Goal: Information Seeking & Learning: Check status

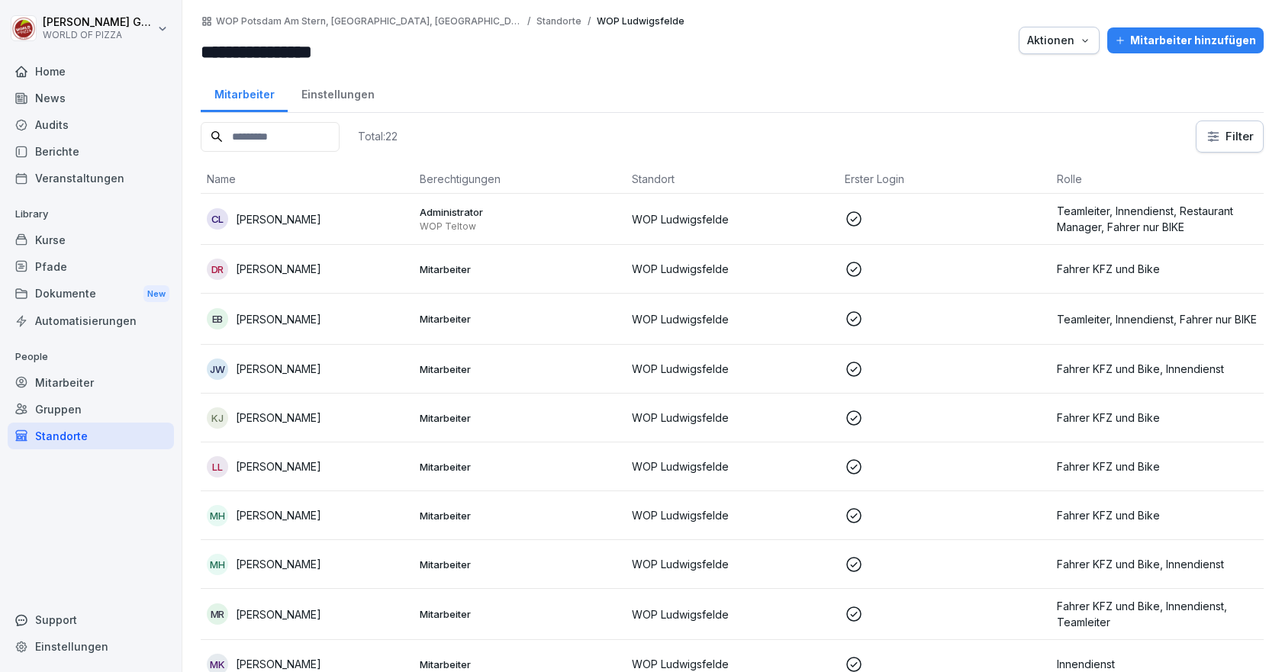
click at [56, 154] on div "Berichte" at bounding box center [91, 151] width 166 height 27
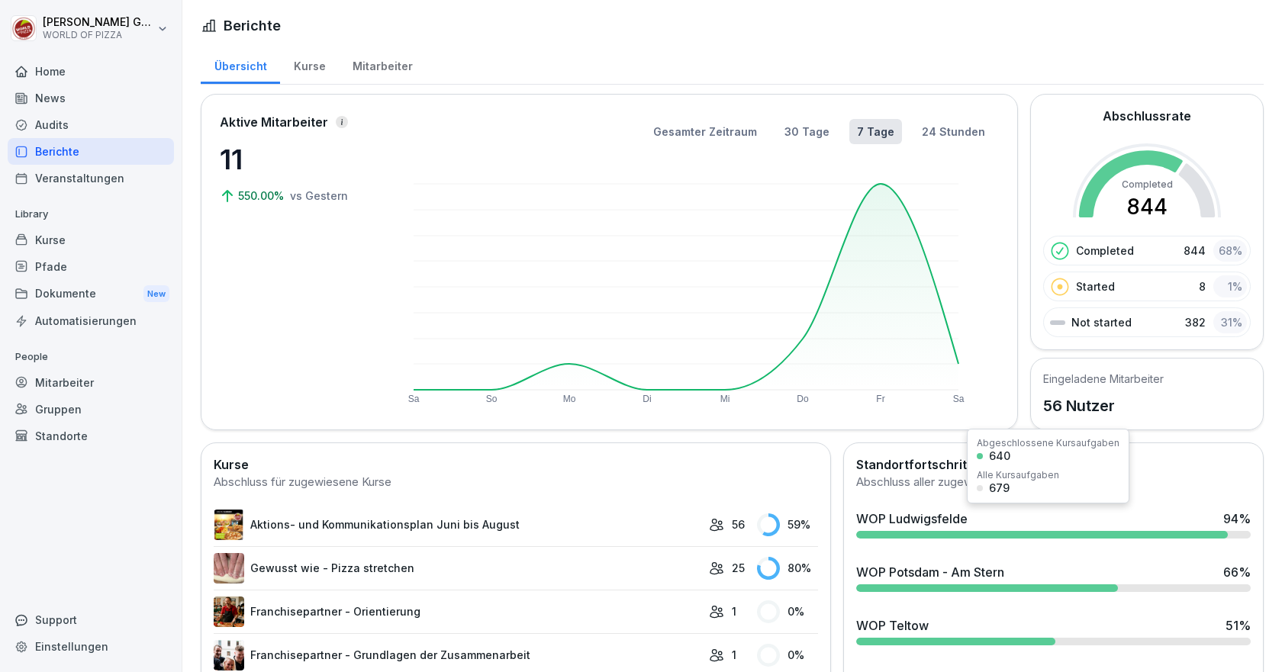
click at [888, 529] on div "WOP Ludwigsfelde 94 %" at bounding box center [1053, 523] width 407 height 41
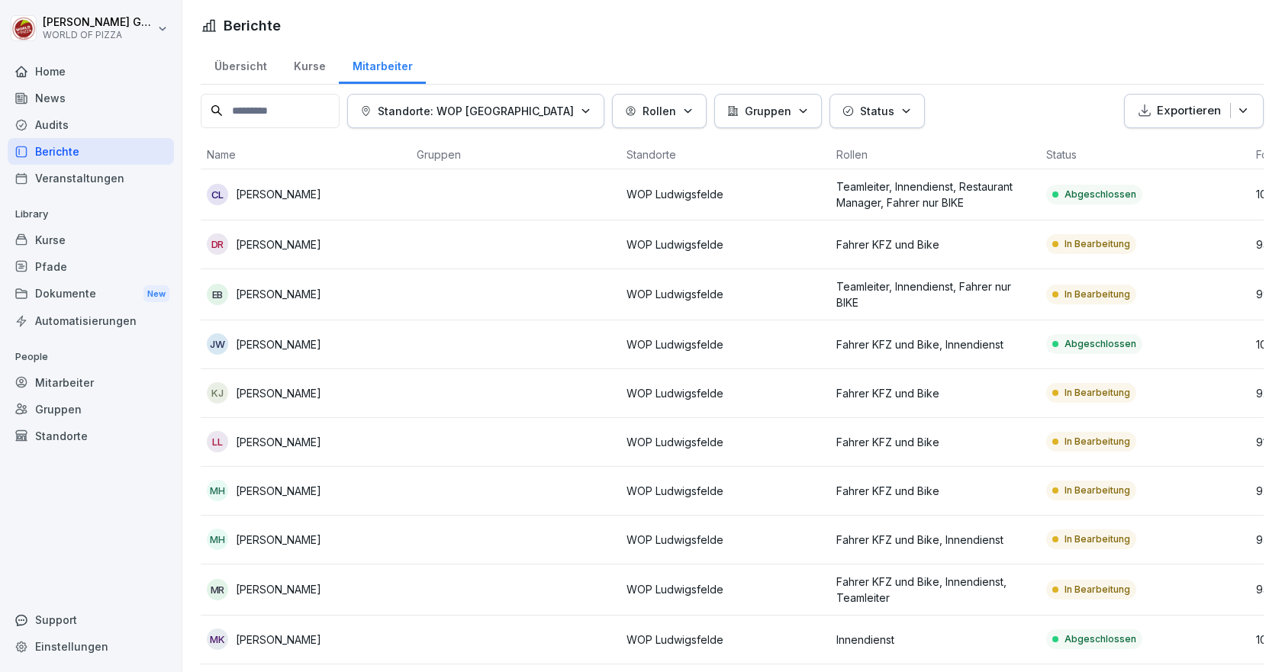
click at [860, 117] on p "Status" at bounding box center [877, 111] width 34 height 16
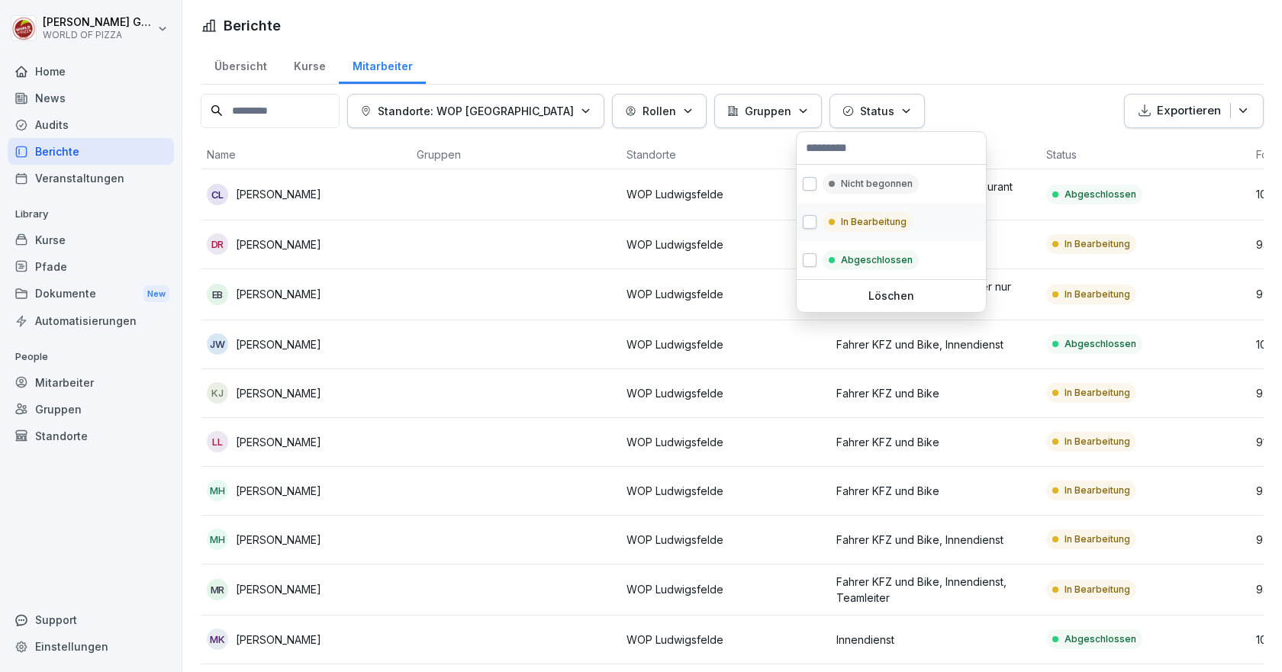
click at [842, 226] on p "In Bearbeitung" at bounding box center [874, 222] width 66 height 14
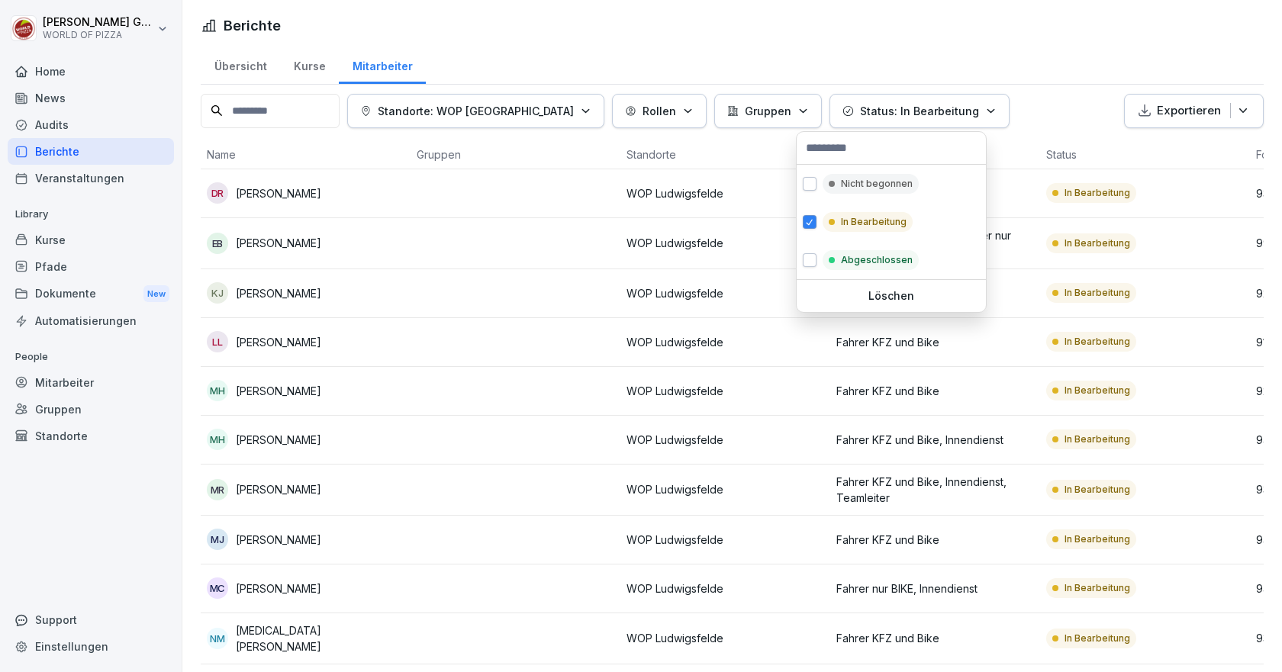
click at [563, 568] on html "[PERSON_NAME] WORLD OF PIZZA Home News Audits Berichte Veranstaltungen Library …" at bounding box center [641, 336] width 1282 height 672
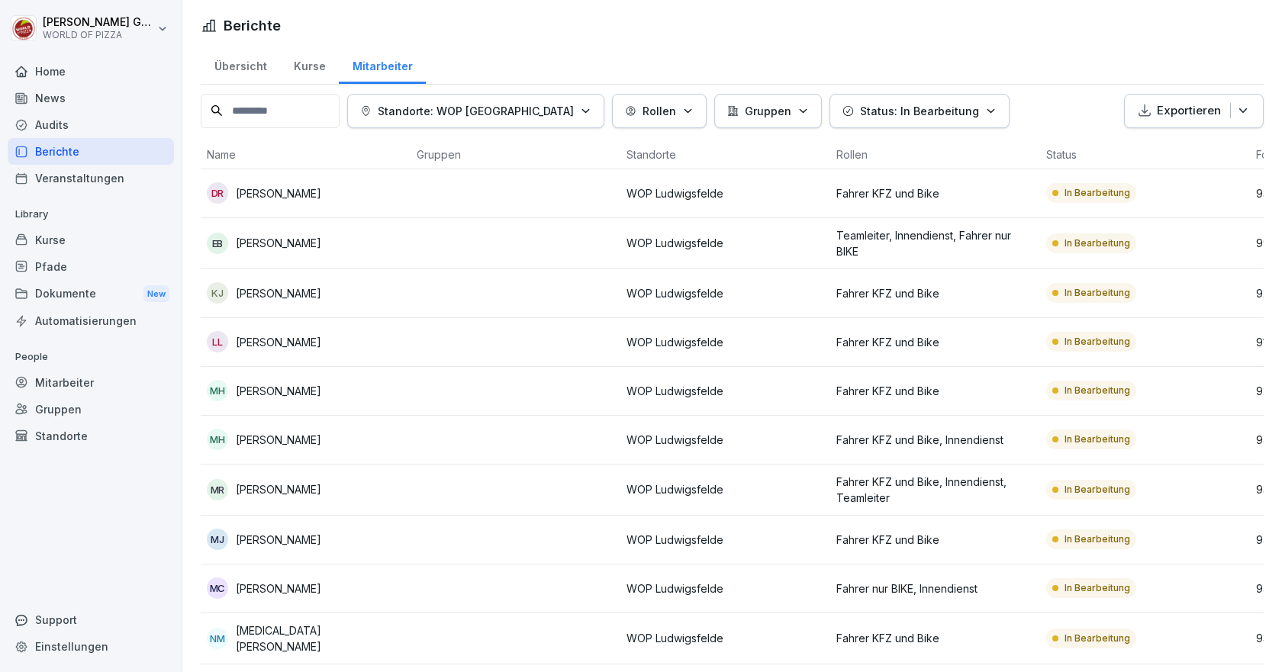
click at [70, 297] on div "Dokumente New" at bounding box center [91, 294] width 166 height 28
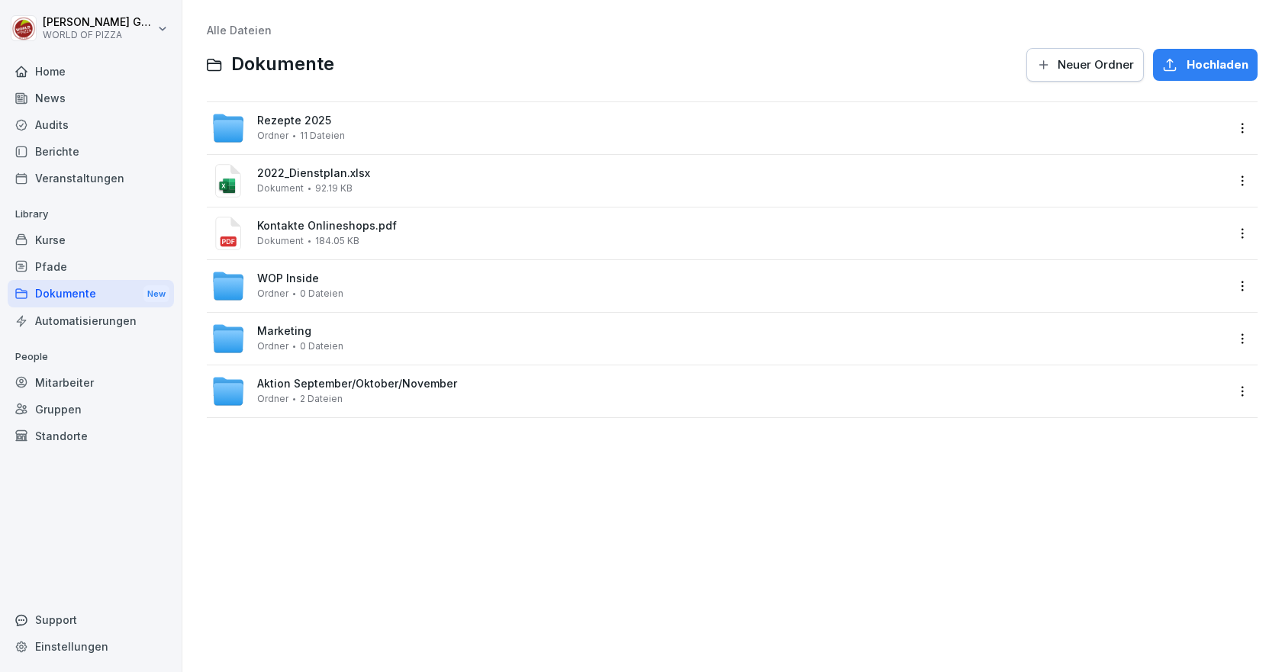
click at [286, 129] on div "Rezepte 2025 Ordner 11 Dateien" at bounding box center [301, 127] width 88 height 27
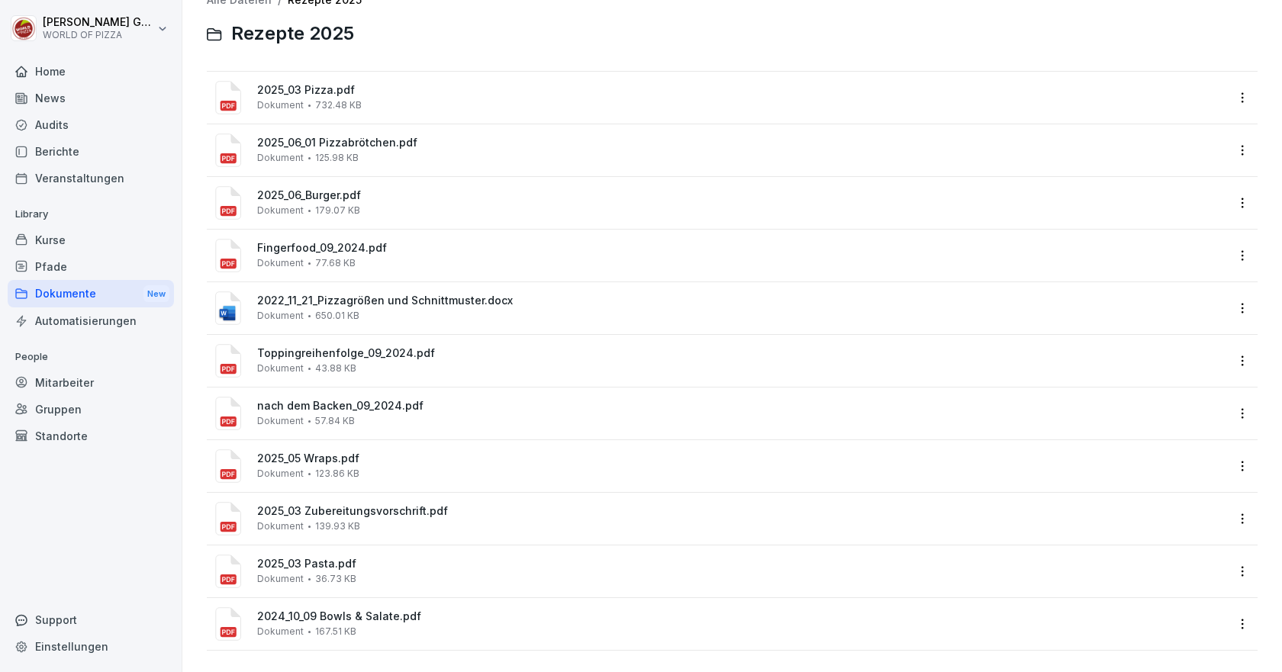
scroll to position [45, 0]
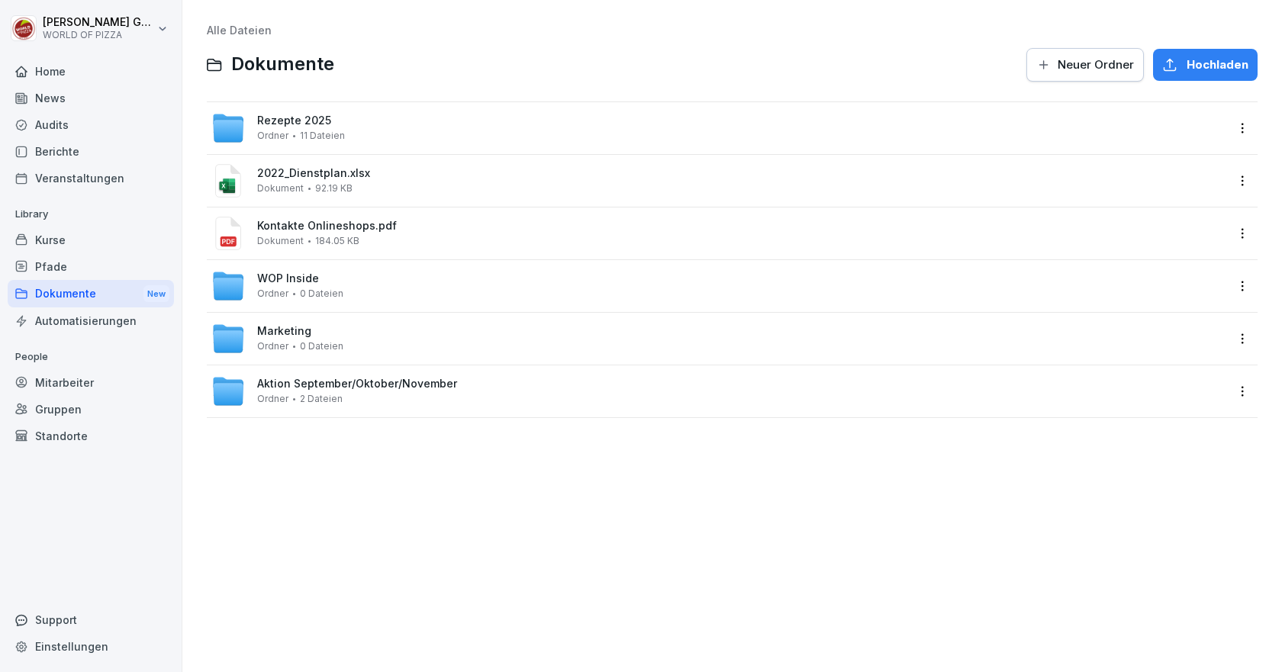
click at [294, 392] on div "Aktion September/Oktober/November Ordner 2 Dateien" at bounding box center [357, 391] width 200 height 27
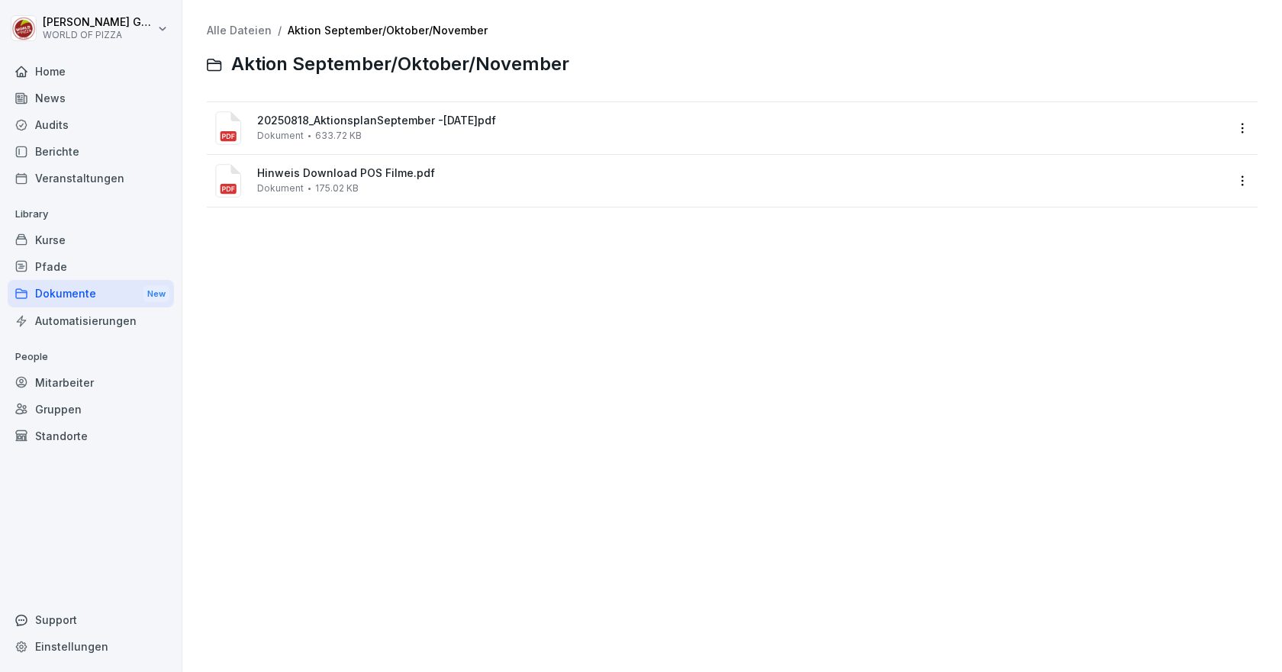
click at [327, 124] on span "20250818_AktionsplanSeptember -[DATE]pdf" at bounding box center [741, 120] width 968 height 13
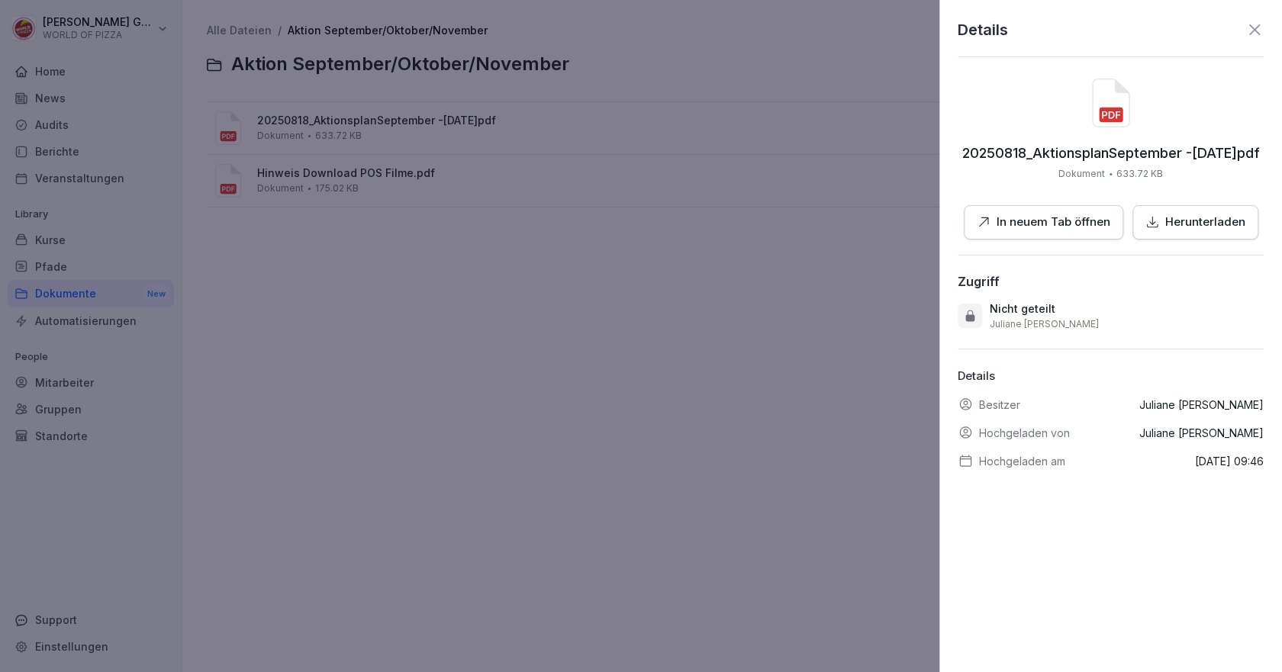
click at [551, 307] on div at bounding box center [641, 336] width 1282 height 672
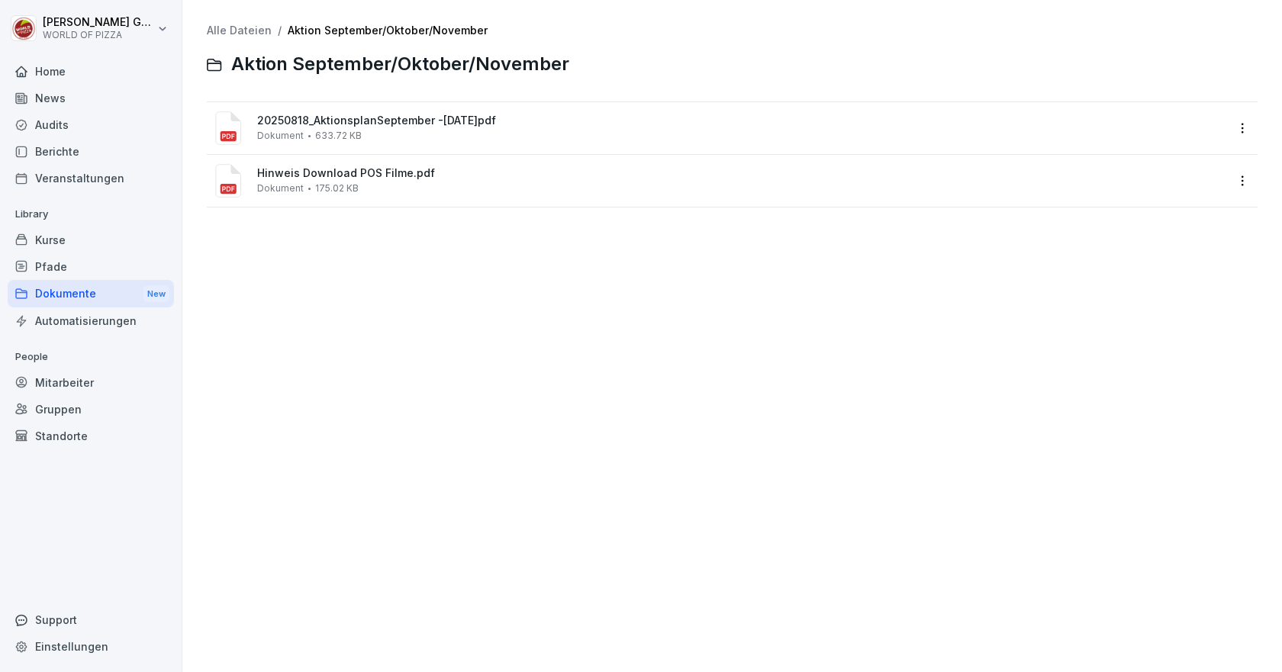
click at [56, 127] on div "Audits" at bounding box center [91, 124] width 166 height 27
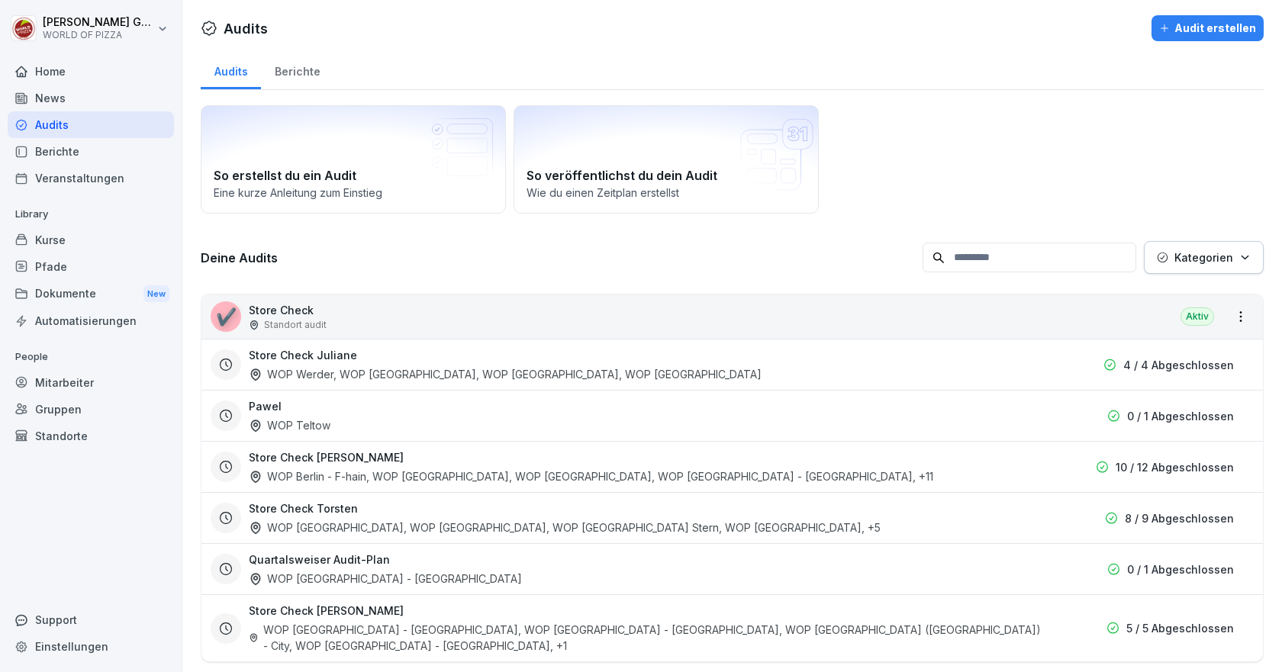
click at [460, 370] on div "WOP Werder, WOP [GEOGRAPHIC_DATA], WOP [GEOGRAPHIC_DATA], WOP [GEOGRAPHIC_DATA]" at bounding box center [505, 374] width 513 height 16
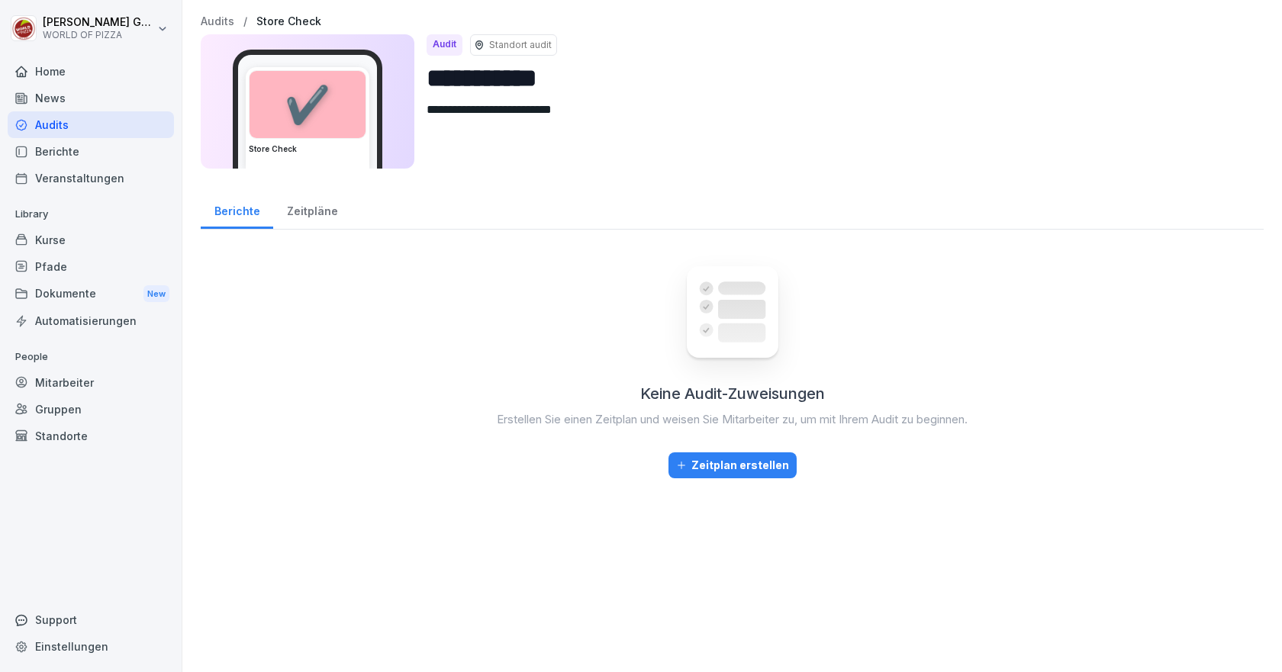
click at [303, 208] on div "Zeitpläne" at bounding box center [312, 209] width 78 height 39
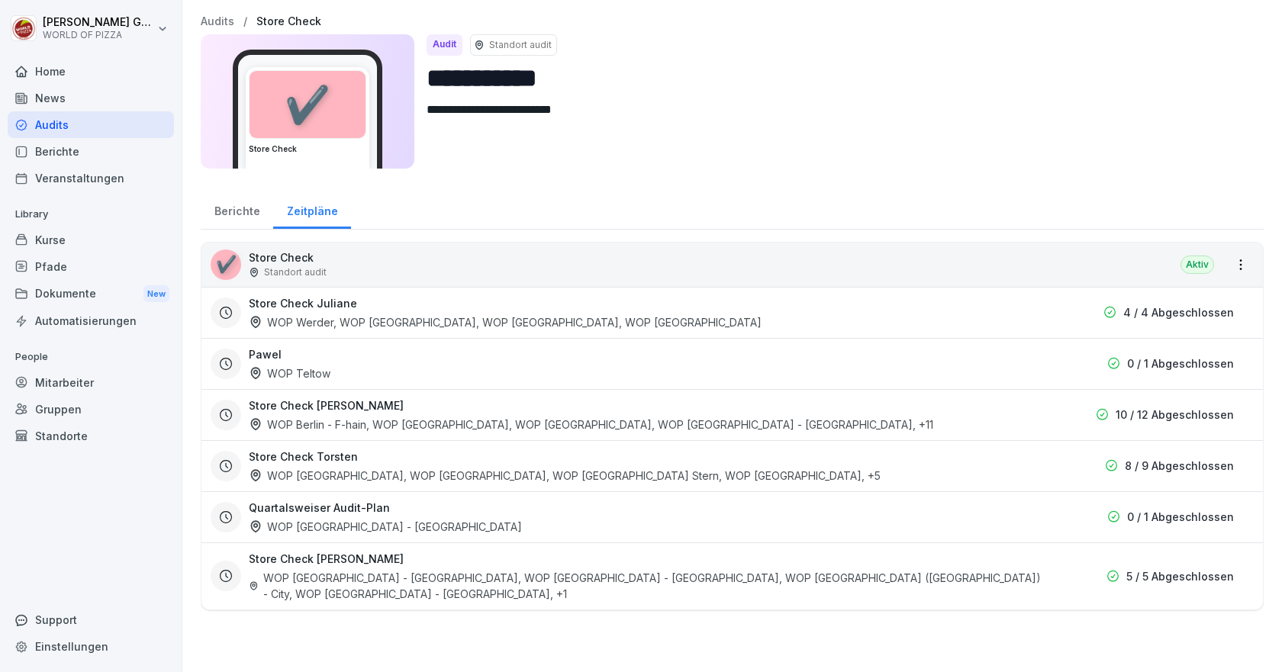
click at [233, 212] on div "Berichte" at bounding box center [237, 209] width 72 height 39
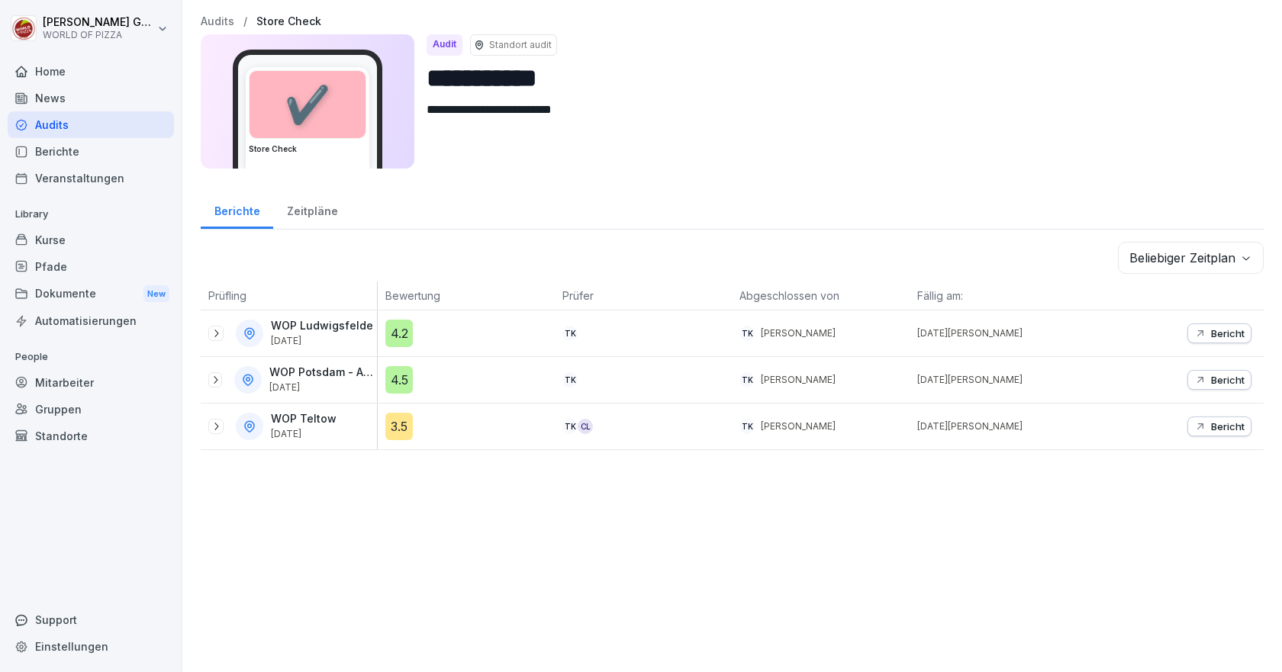
click at [1211, 336] on p "Bericht" at bounding box center [1228, 333] width 34 height 12
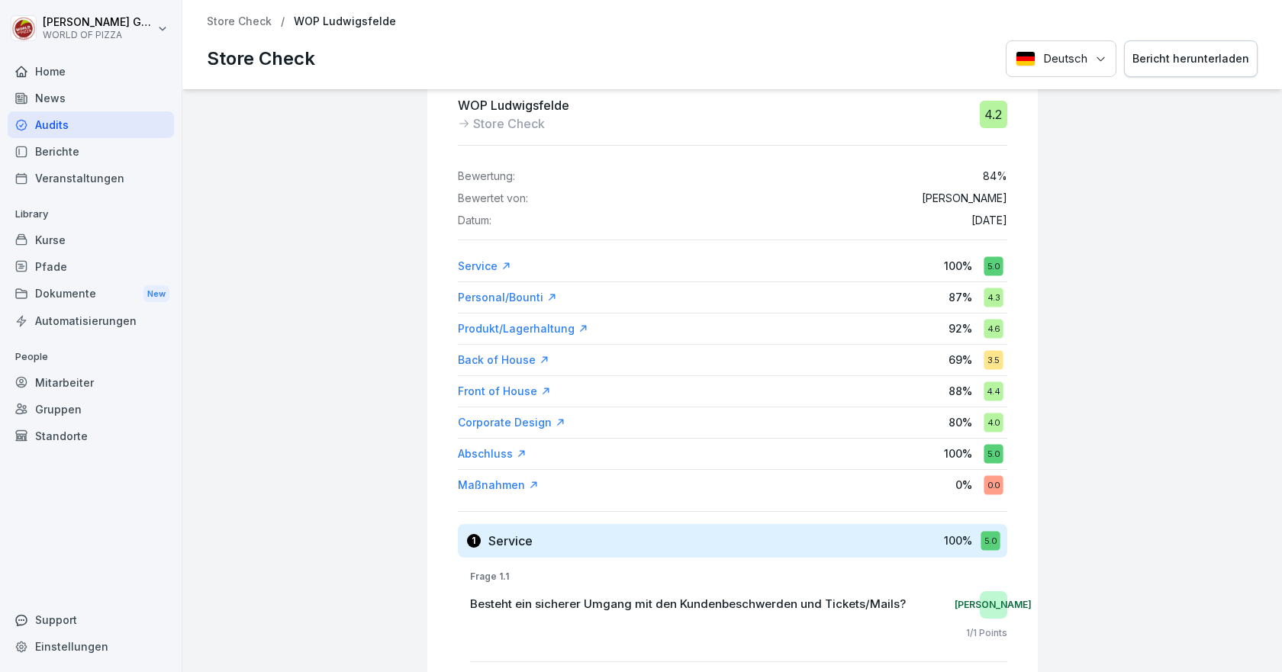
scroll to position [76, 0]
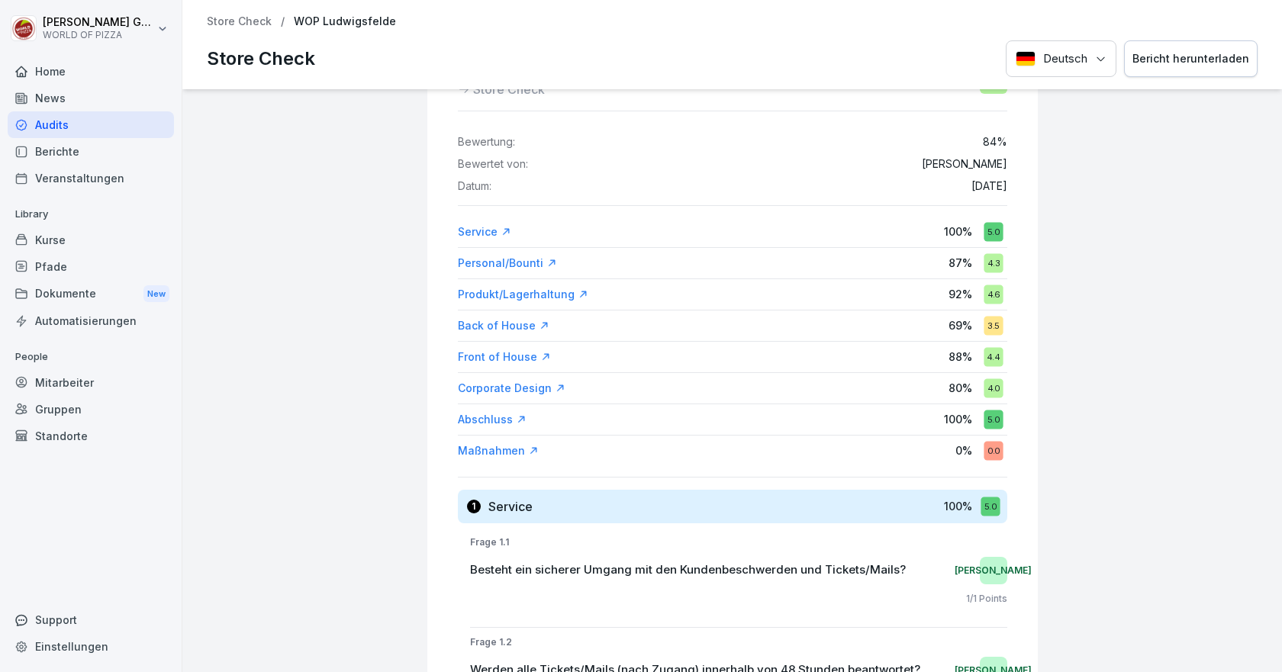
click at [504, 327] on div "Back of House" at bounding box center [504, 325] width 92 height 15
